Goal: Task Accomplishment & Management: Use online tool/utility

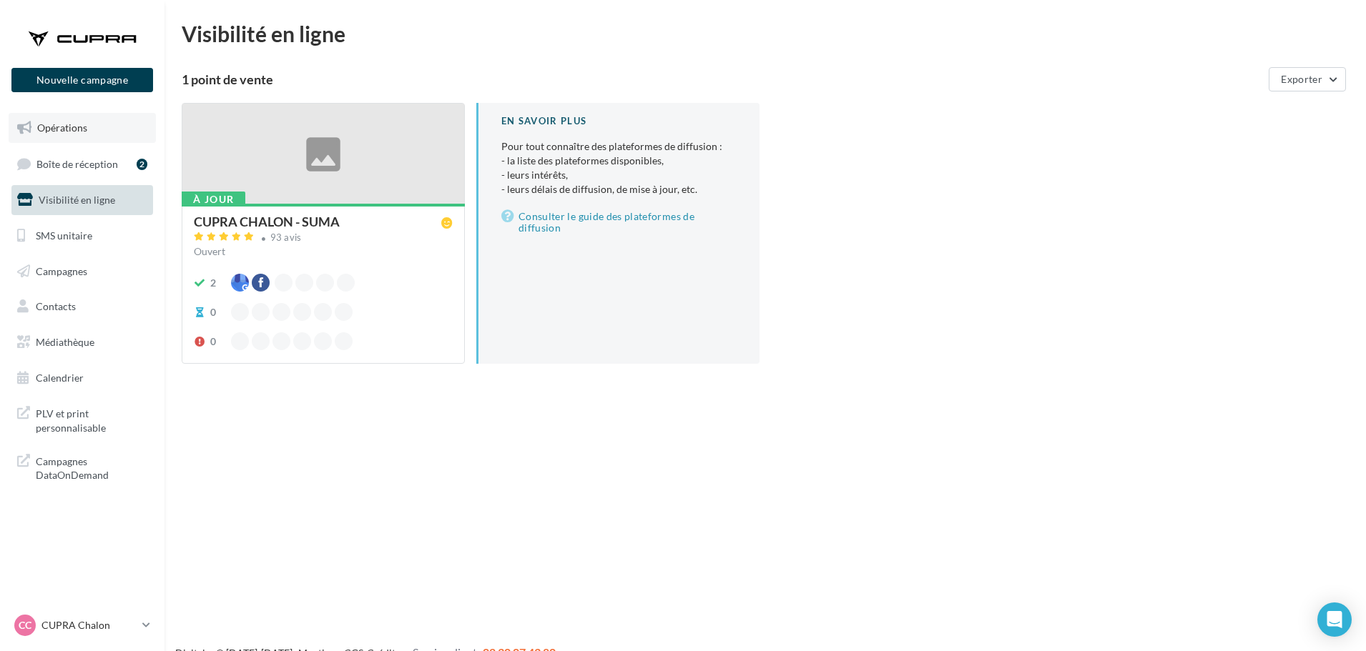
click at [91, 125] on link "Opérations" at bounding box center [82, 128] width 147 height 30
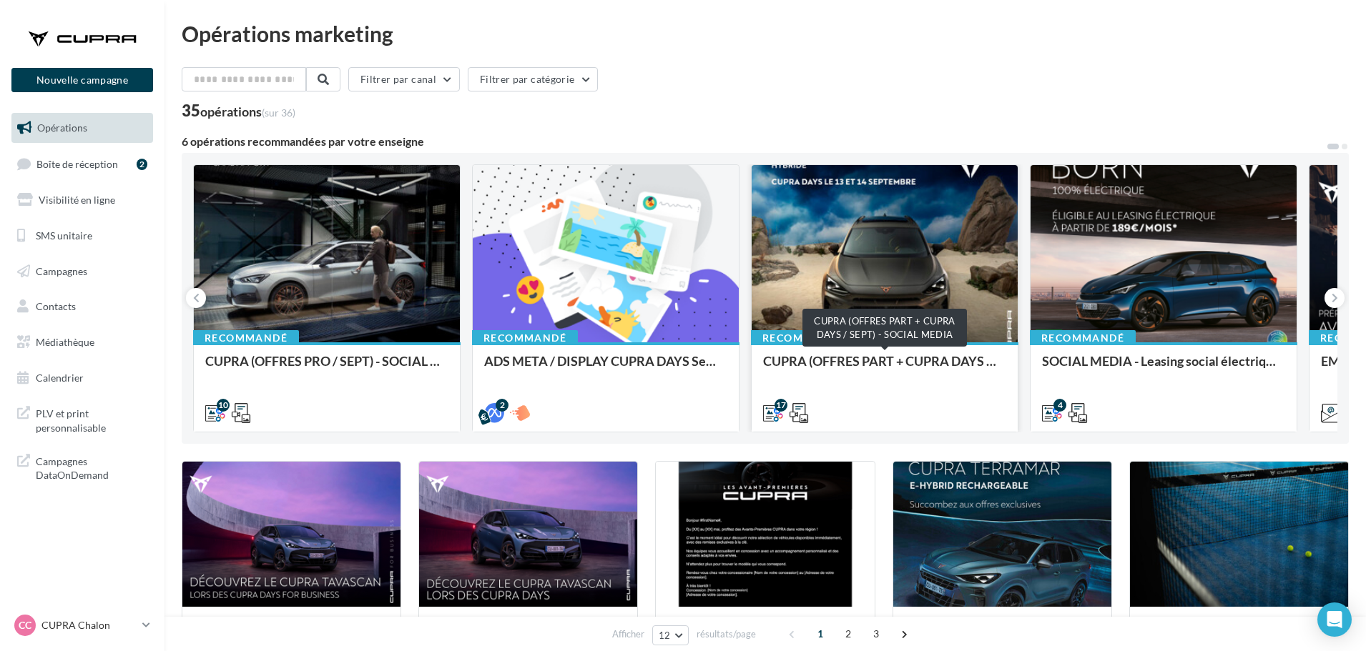
click at [869, 358] on div "CUPRA (OFFRES PART + CUPRA DAYS / SEPT) - SOCIAL MEDIA" at bounding box center [884, 368] width 243 height 29
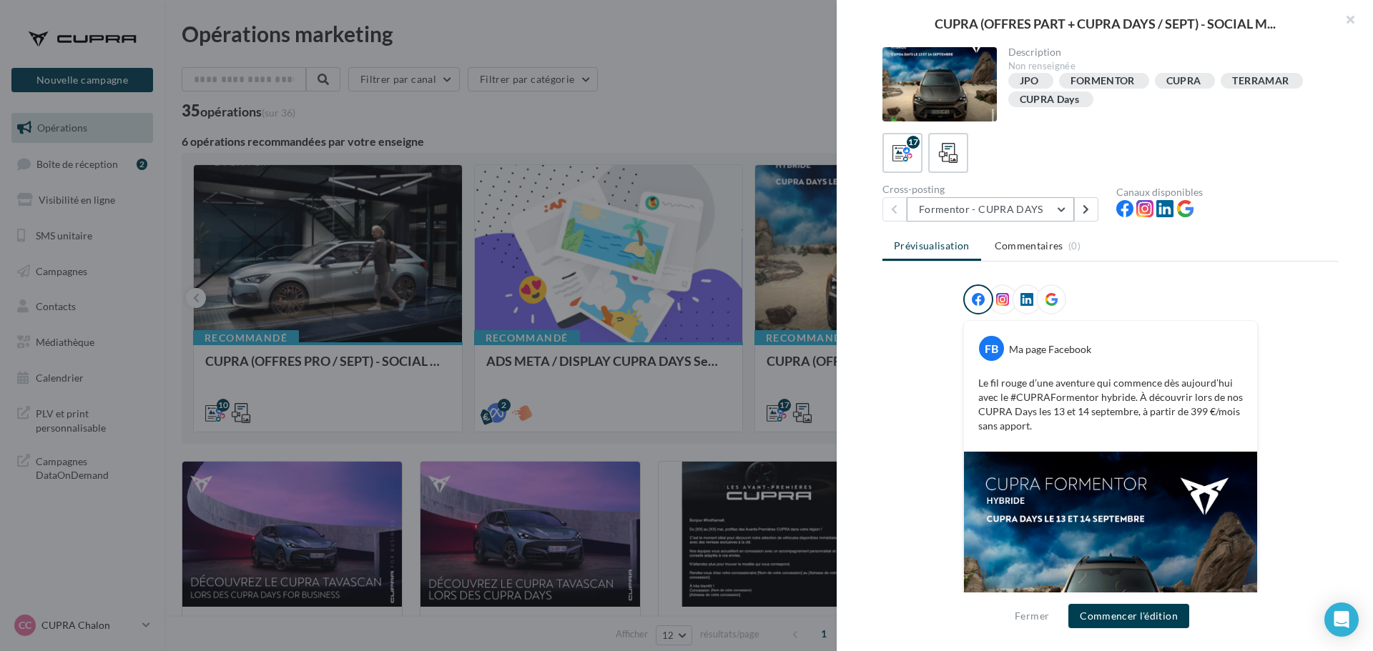
click at [1016, 207] on button "Formentor - CUPRA DAYS" at bounding box center [990, 209] width 167 height 24
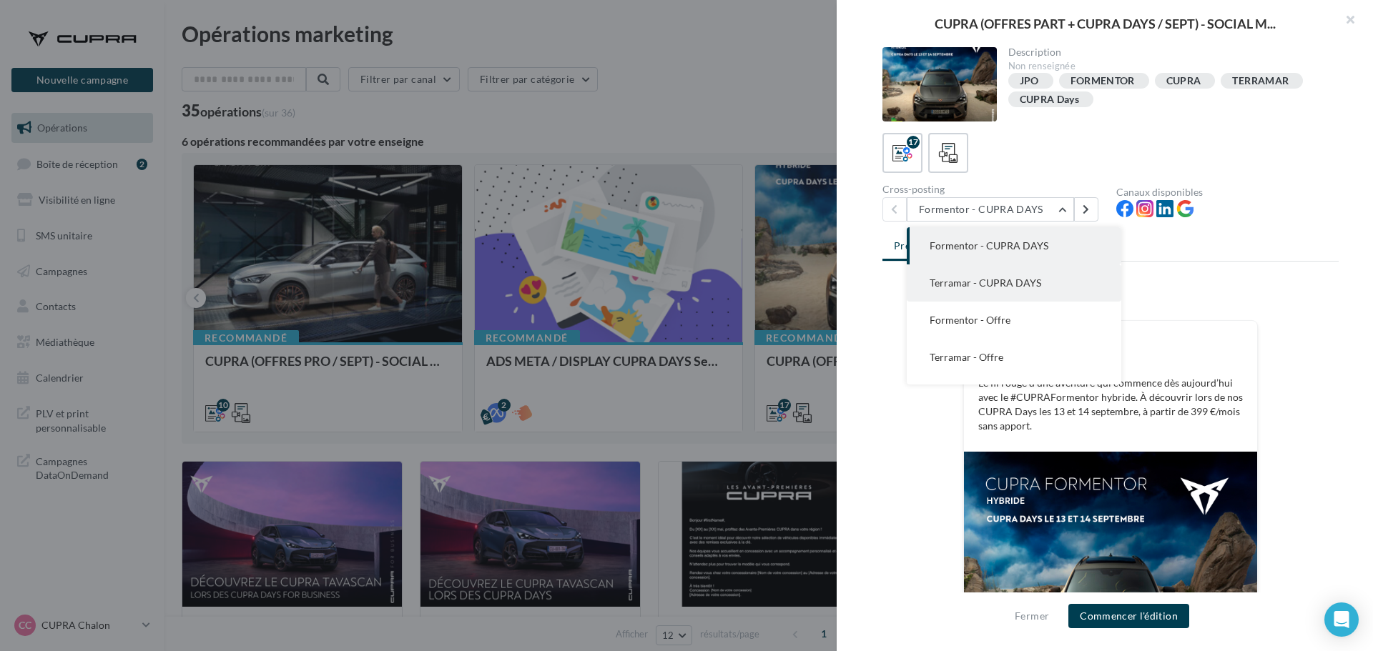
click at [995, 285] on span "Terramar - CUPRA DAYS" at bounding box center [986, 283] width 112 height 12
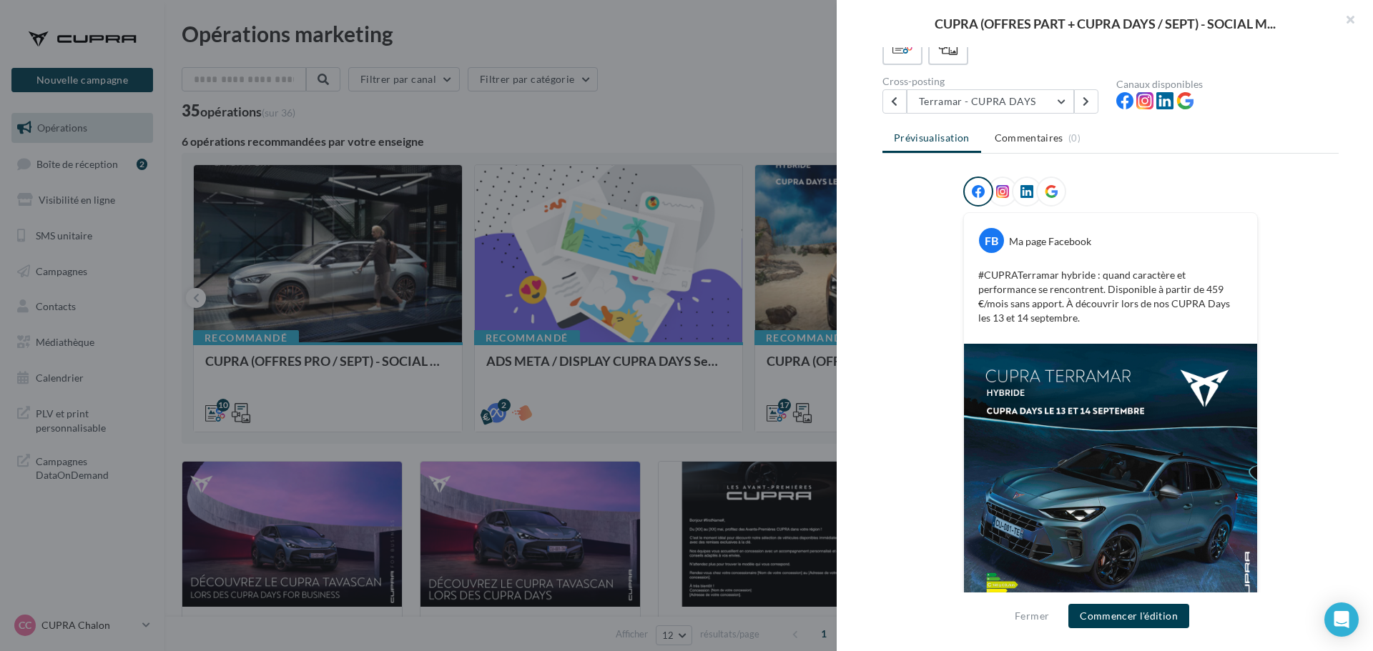
scroll to position [16, 0]
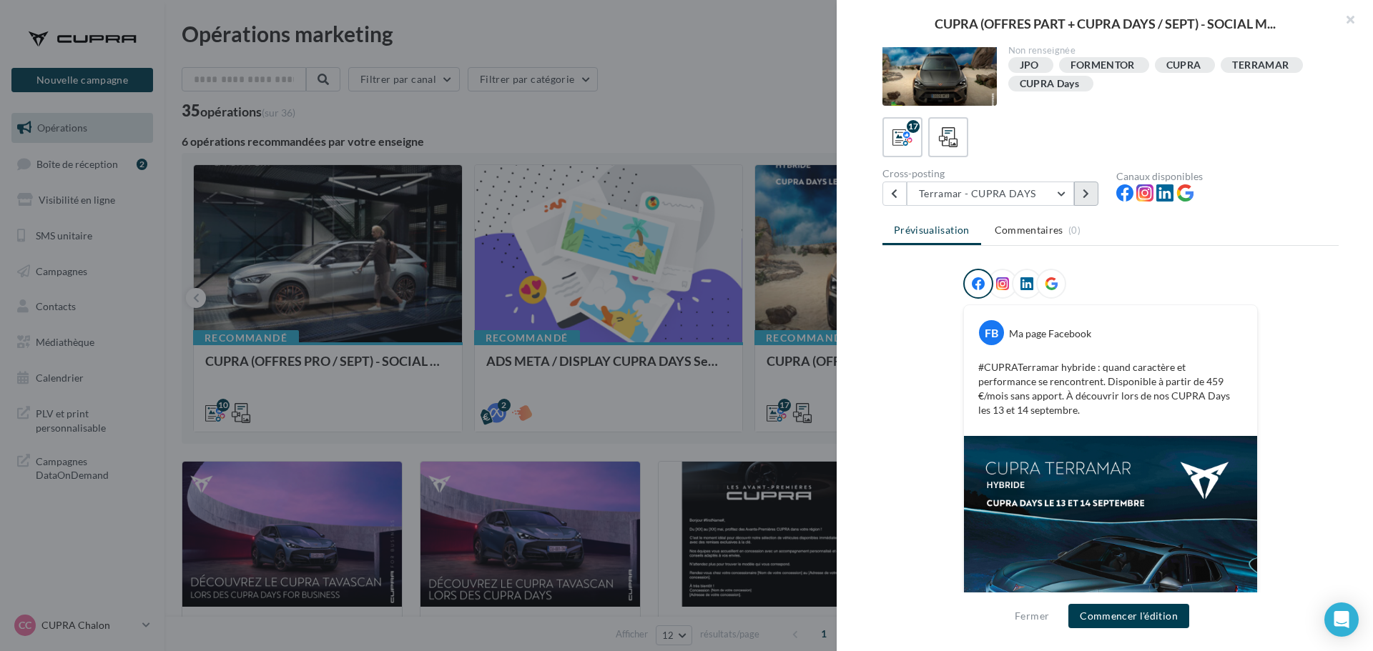
click at [1084, 198] on icon at bounding box center [1086, 194] width 6 height 10
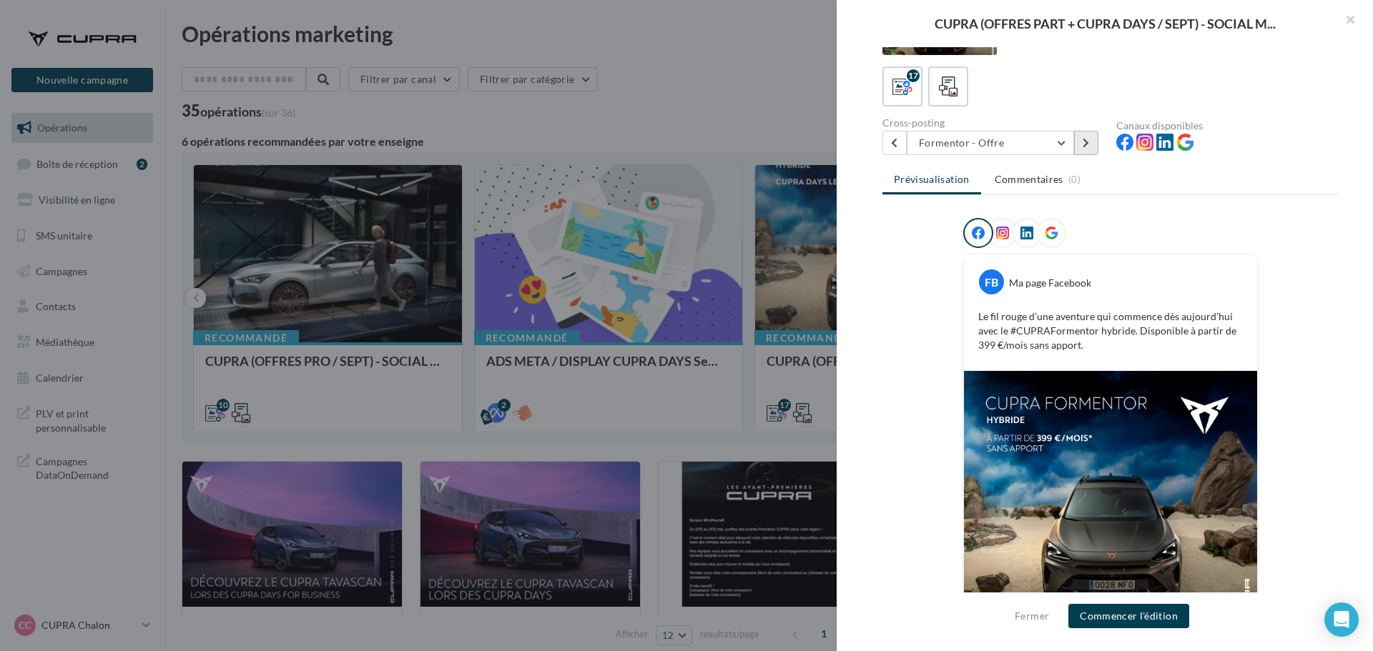
scroll to position [144, 0]
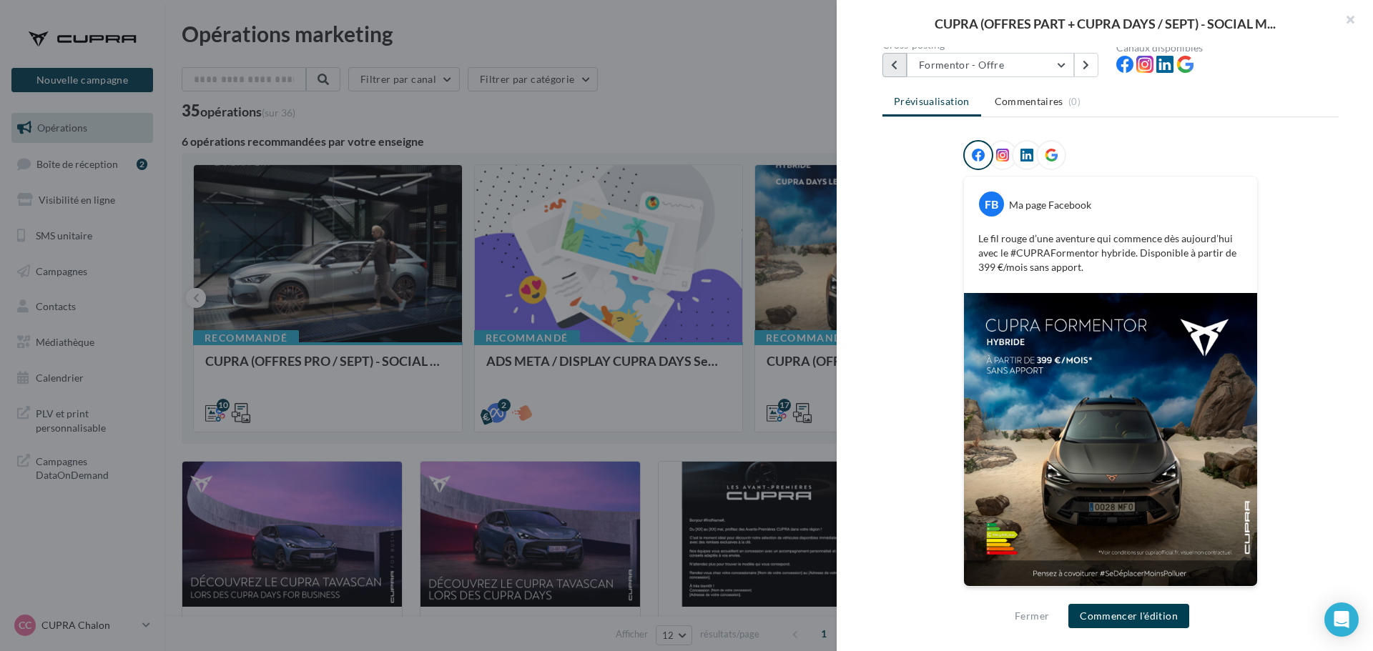
click at [897, 63] on icon at bounding box center [894, 65] width 6 height 10
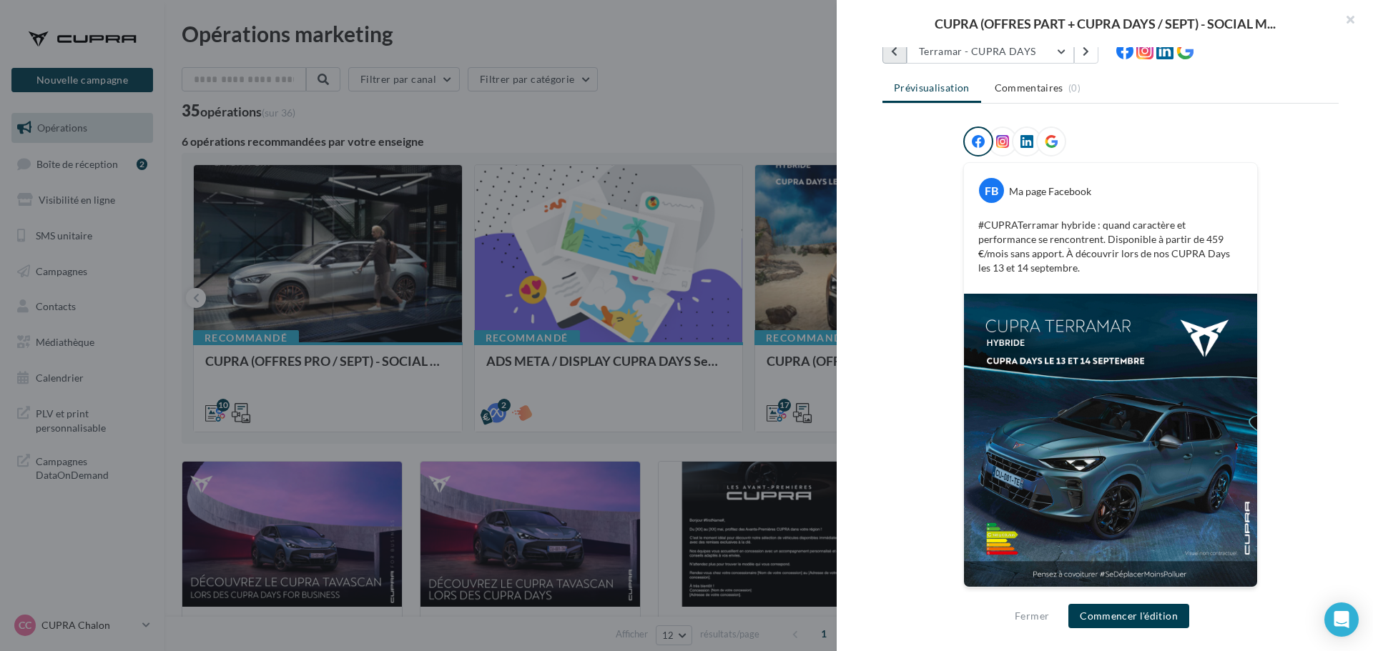
scroll to position [159, 0]
click at [881, 45] on div "CUPRA (OFFRES PART + CUPRA DAYS / SEPT) - SOCIAL M..." at bounding box center [1105, 23] width 536 height 47
click at [895, 46] on div "CUPRA (OFFRES PART + CUPRA DAYS / SEPT) - SOCIAL M..." at bounding box center [1105, 23] width 536 height 47
click at [888, 56] on button at bounding box center [894, 51] width 24 height 24
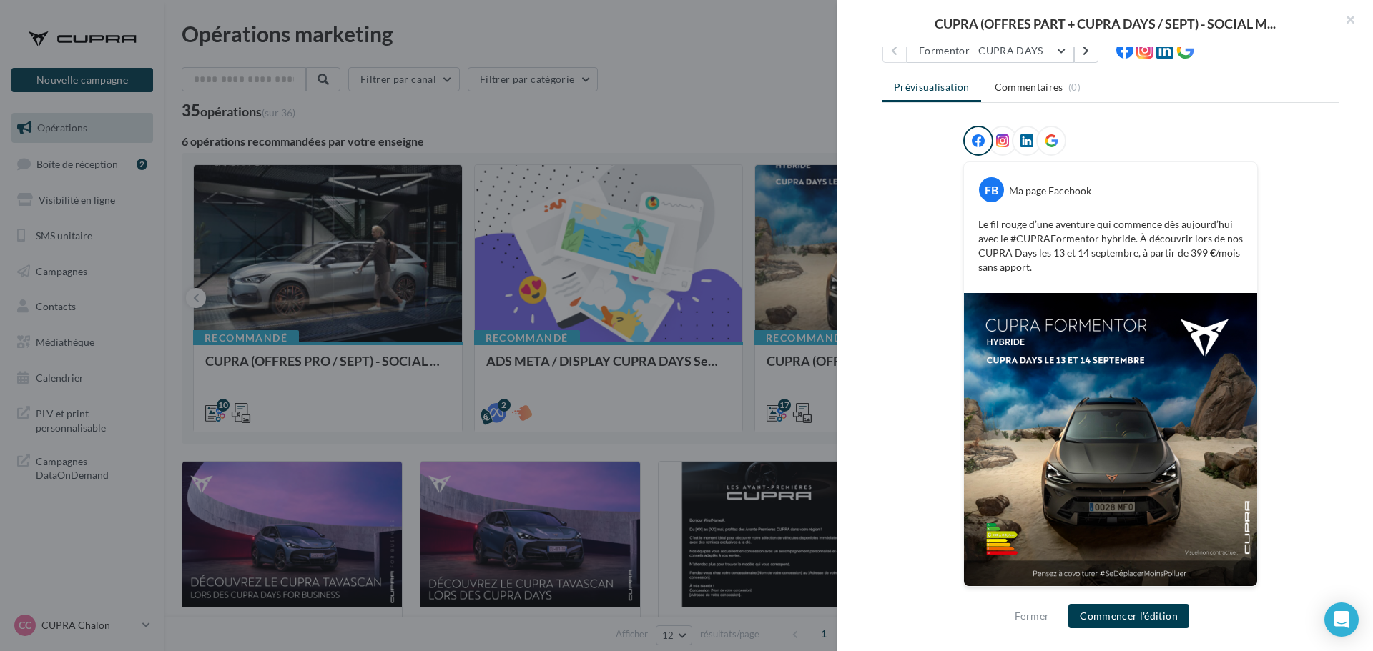
click at [258, 319] on div at bounding box center [686, 325] width 1373 height 651
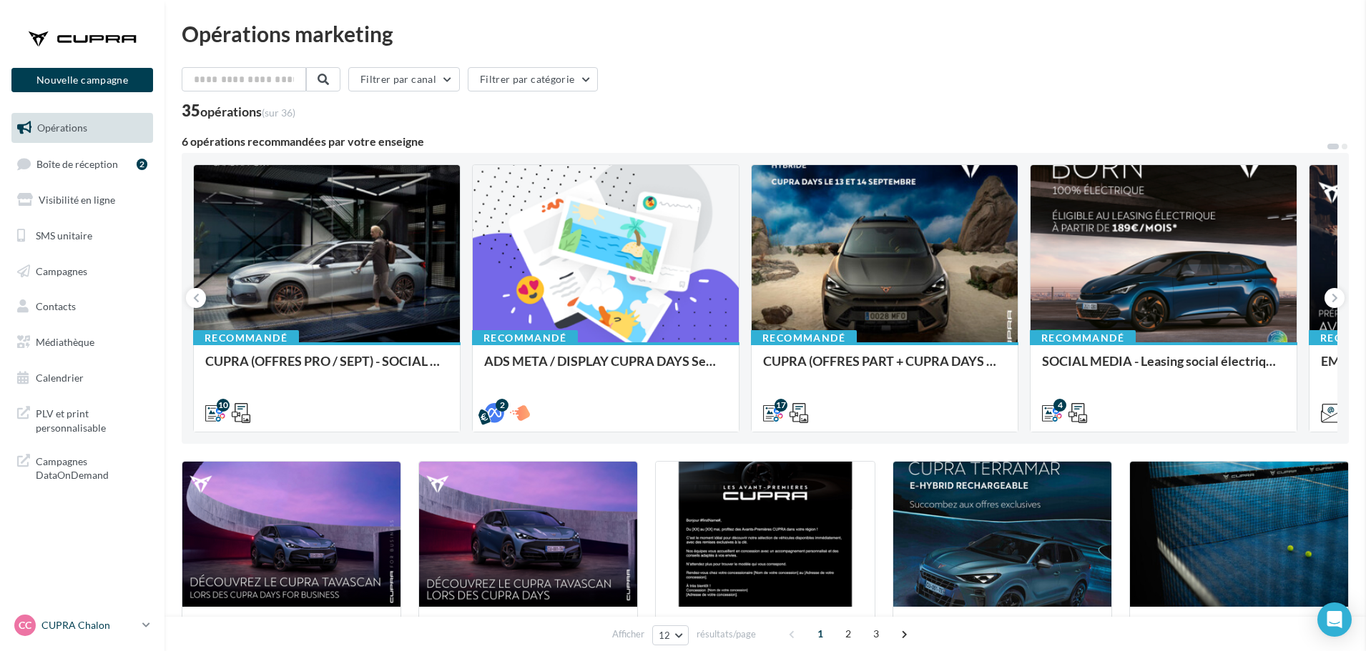
click at [97, 635] on div "CC CUPRA Chalon cupra_chalonsursaone" at bounding box center [75, 625] width 122 height 21
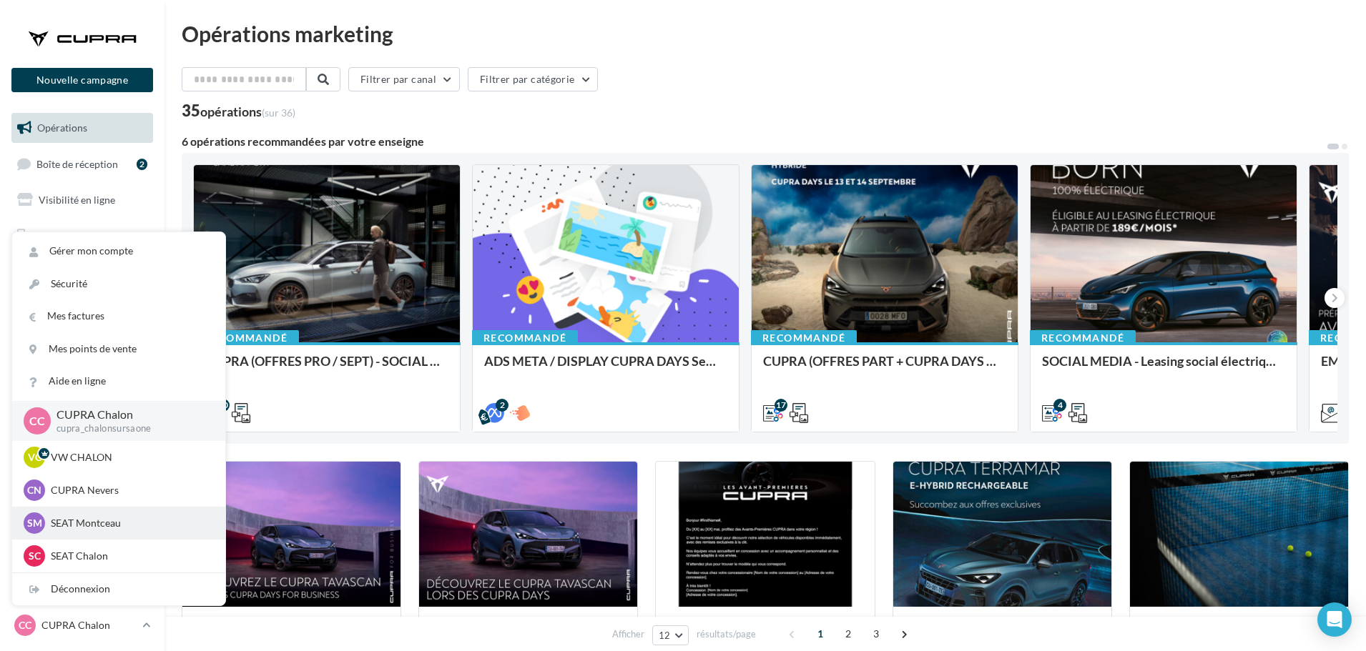
click at [94, 526] on p "SEAT Montceau" at bounding box center [129, 523] width 157 height 14
